Goal: Task Accomplishment & Management: Manage account settings

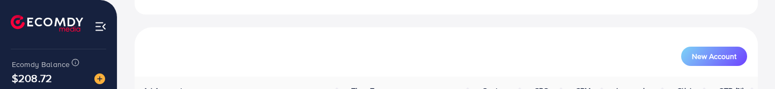
scroll to position [134, 0]
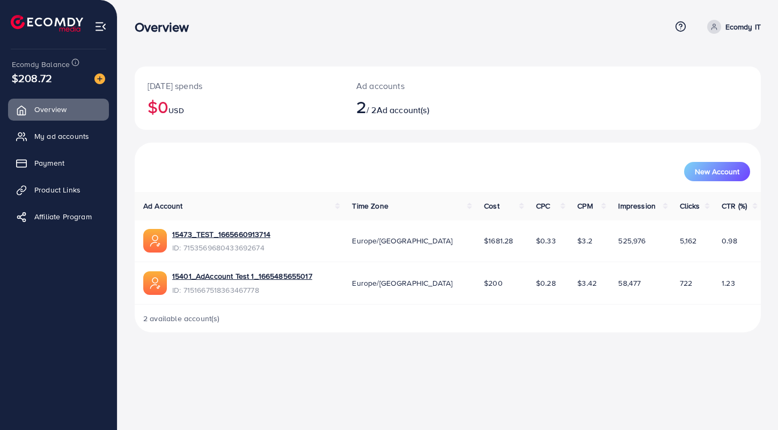
click at [216, 88] on div "New Account" at bounding box center [448, 167] width 626 height 49
click at [63, 88] on span "My ad accounts" at bounding box center [64, 136] width 55 height 11
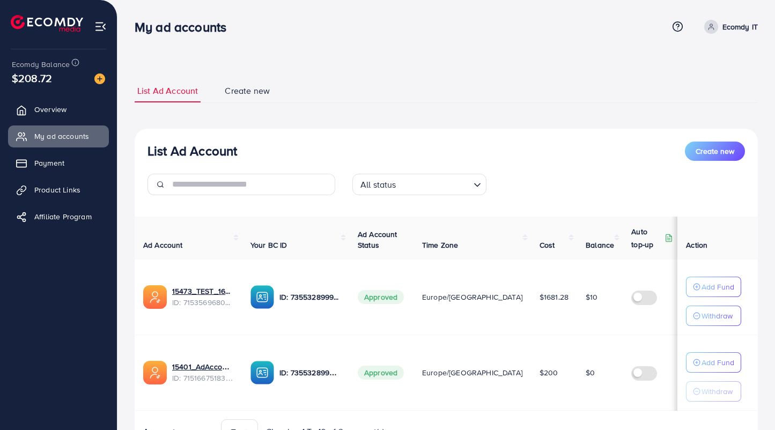
scroll to position [57, 0]
